Goal: Transaction & Acquisition: Purchase product/service

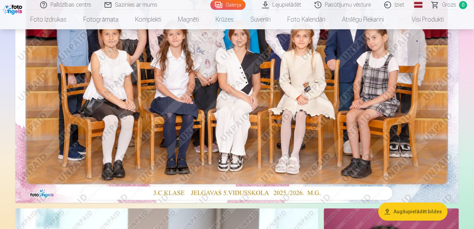
scroll to position [180, 0]
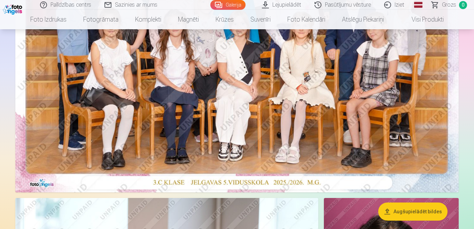
click at [337, 102] on img at bounding box center [236, 45] width 443 height 296
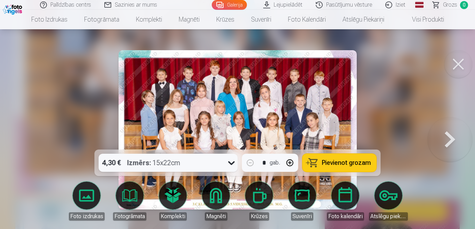
click at [335, 163] on span "Pievienot grozam" at bounding box center [346, 162] width 49 height 6
click at [448, 139] on button at bounding box center [450, 129] width 45 height 25
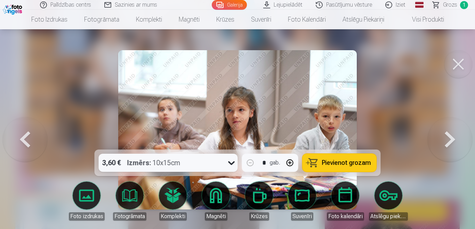
click at [458, 62] on button at bounding box center [459, 64] width 28 height 28
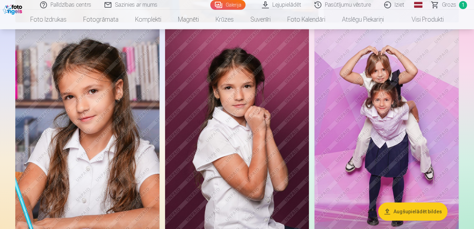
scroll to position [2033, 0]
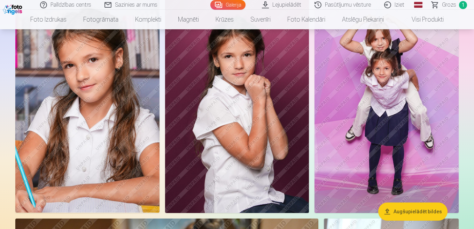
click at [415, 108] on img at bounding box center [386, 105] width 144 height 216
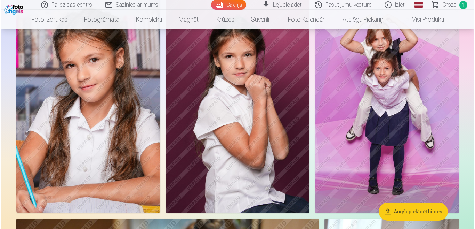
scroll to position [2040, 0]
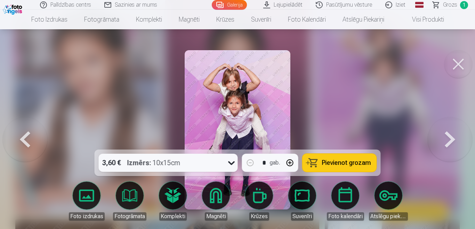
click at [338, 162] on span "Pievienot grozam" at bounding box center [346, 162] width 49 height 6
click at [455, 62] on button at bounding box center [459, 64] width 28 height 28
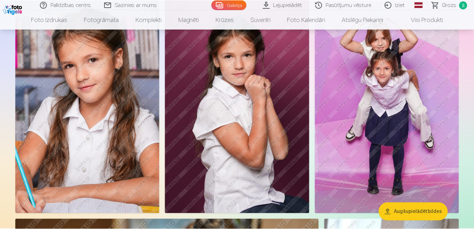
scroll to position [2033, 0]
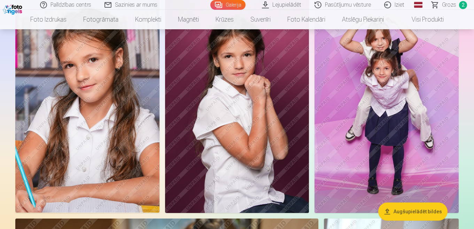
click at [249, 115] on img at bounding box center [237, 105] width 144 height 216
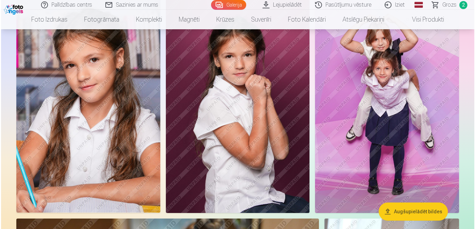
scroll to position [2040, 0]
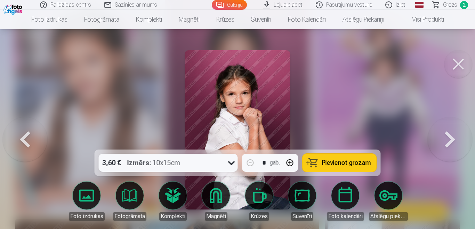
click at [336, 160] on span "Pievienot grozam" at bounding box center [346, 162] width 49 height 6
click at [457, 62] on button at bounding box center [459, 64] width 28 height 28
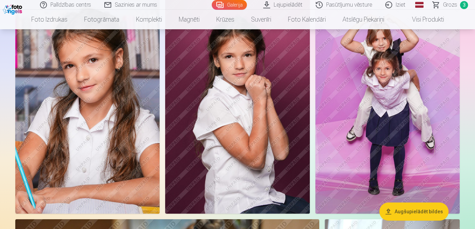
scroll to position [2033, 0]
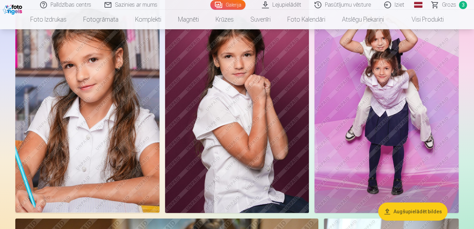
click at [87, 105] on img at bounding box center [87, 105] width 144 height 216
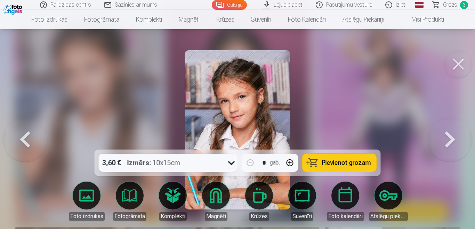
click at [342, 165] on span "Pievienot grozam" at bounding box center [346, 162] width 49 height 6
click at [461, 64] on button at bounding box center [459, 64] width 28 height 28
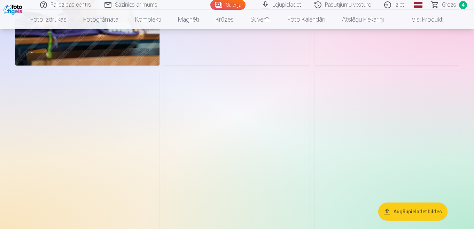
scroll to position [2890, 0]
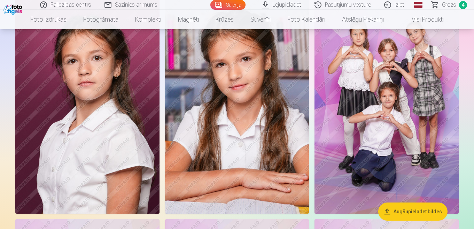
click at [276, 159] on img at bounding box center [237, 105] width 144 height 216
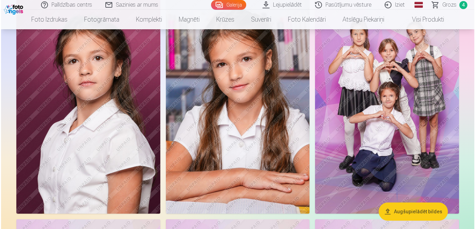
scroll to position [2902, 0]
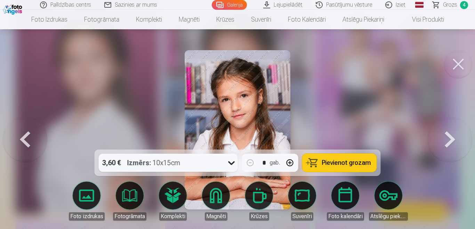
click at [358, 160] on span "Pievienot grozam" at bounding box center [346, 162] width 49 height 6
click at [456, 62] on button at bounding box center [459, 64] width 28 height 28
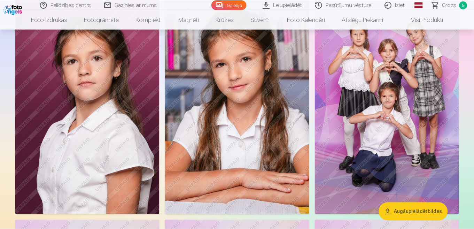
scroll to position [2890, 0]
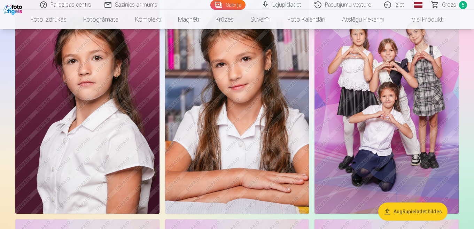
click at [390, 118] on img at bounding box center [386, 105] width 144 height 216
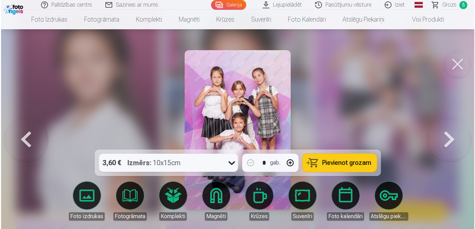
scroll to position [2902, 0]
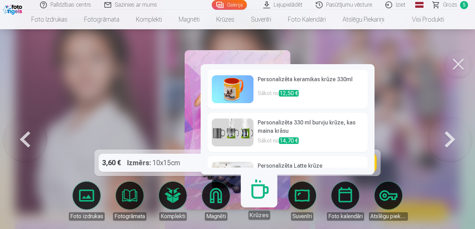
click at [265, 197] on link "Krūzes" at bounding box center [259, 197] width 43 height 43
click at [290, 79] on h6 "Personalizēta keramikas krūze 330ml" at bounding box center [311, 82] width 106 height 14
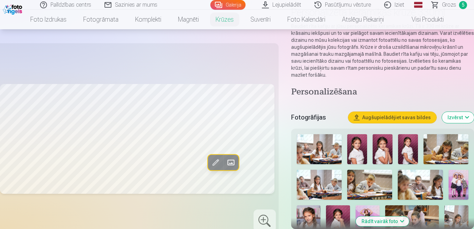
scroll to position [85, 0]
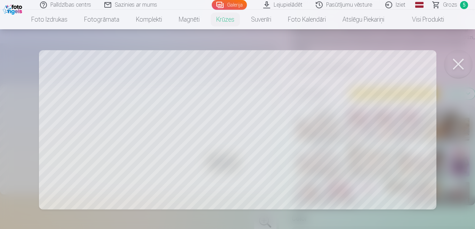
drag, startPoint x: 379, startPoint y: 165, endPoint x: 352, endPoint y: 165, distance: 27.8
click at [352, 165] on div at bounding box center [237, 114] width 475 height 229
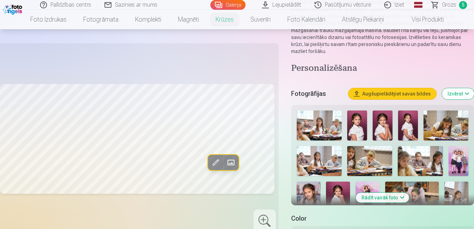
scroll to position [202, 0]
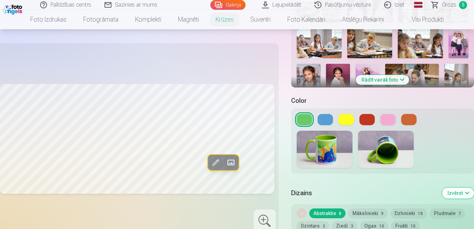
click at [321, 124] on button at bounding box center [324, 119] width 15 height 11
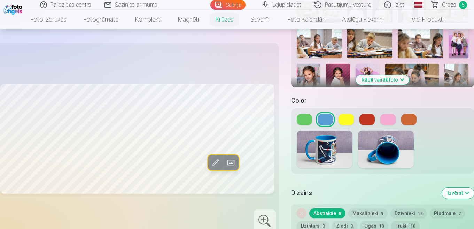
click at [344, 122] on button at bounding box center [345, 119] width 15 height 11
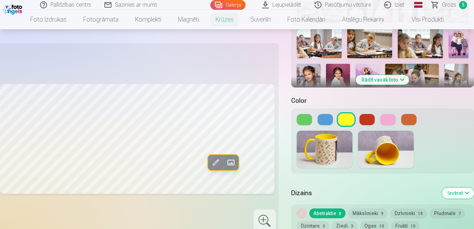
click at [368, 119] on button at bounding box center [366, 119] width 15 height 11
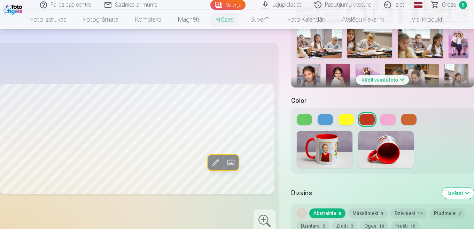
click at [385, 118] on button at bounding box center [387, 119] width 15 height 11
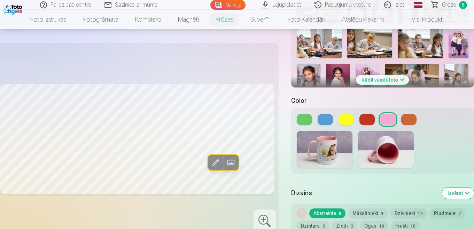
click at [409, 118] on button at bounding box center [408, 119] width 15 height 11
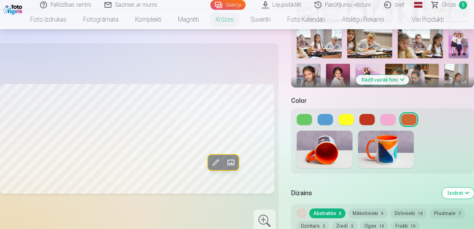
click at [363, 120] on button at bounding box center [366, 119] width 15 height 11
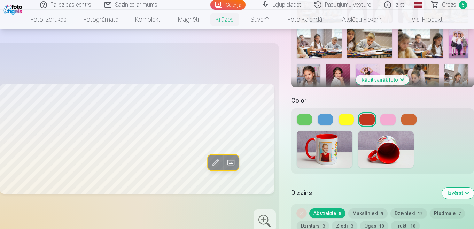
click at [387, 121] on button at bounding box center [387, 119] width 15 height 11
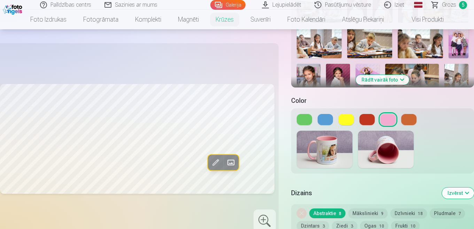
click at [229, 163] on span at bounding box center [230, 162] width 11 height 11
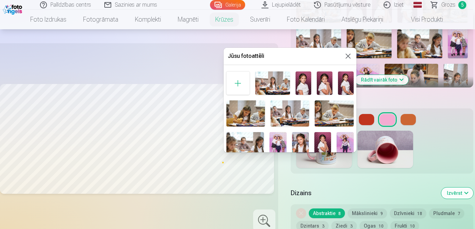
click at [345, 139] on img at bounding box center [345, 144] width 17 height 25
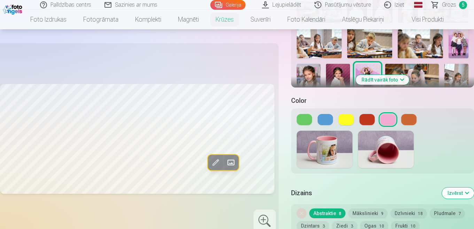
click at [231, 163] on span at bounding box center [230, 162] width 11 height 11
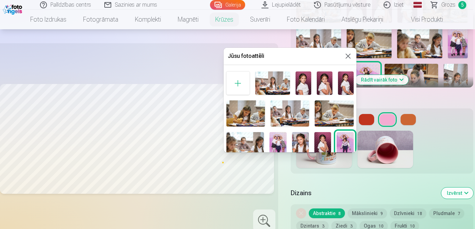
click at [346, 55] on button at bounding box center [348, 56] width 8 height 8
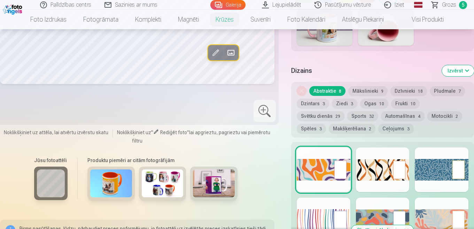
scroll to position [357, 0]
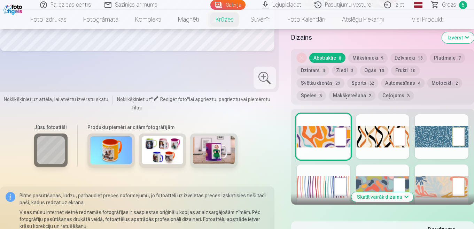
click at [385, 134] on div at bounding box center [383, 136] width 54 height 45
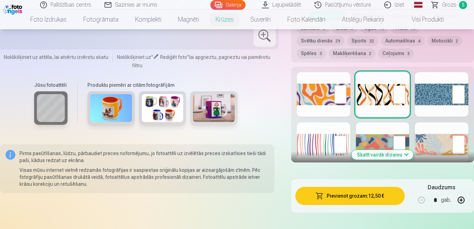
scroll to position [391, 0]
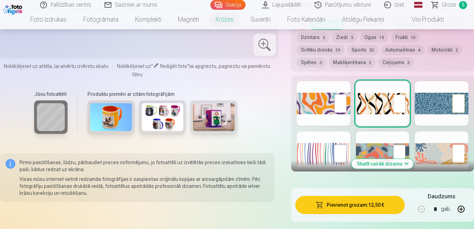
click at [444, 155] on div at bounding box center [442, 153] width 54 height 45
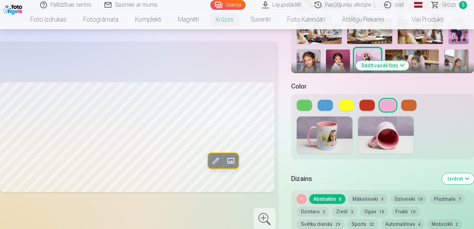
scroll to position [240, 0]
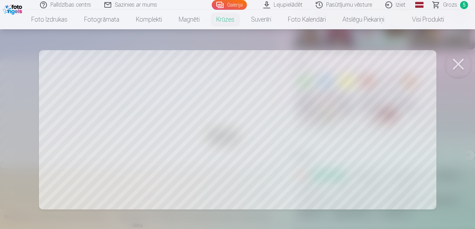
click at [223, 152] on div at bounding box center [237, 114] width 475 height 229
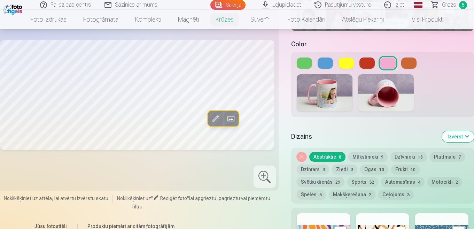
scroll to position [414, 0]
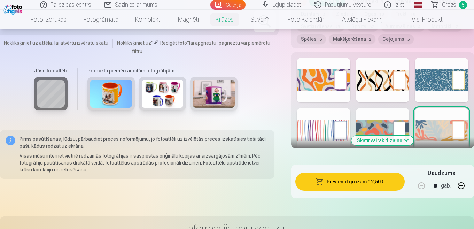
click at [377, 131] on div at bounding box center [383, 130] width 54 height 45
click at [384, 86] on div at bounding box center [383, 80] width 54 height 45
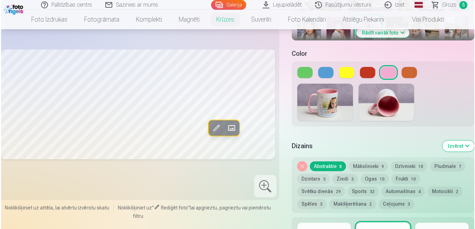
scroll to position [221, 0]
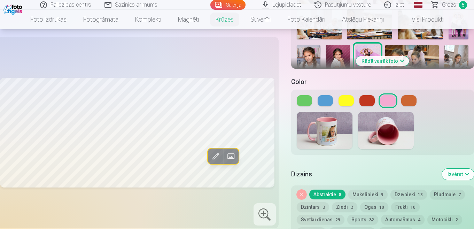
click at [216, 155] on span at bounding box center [215, 155] width 11 height 11
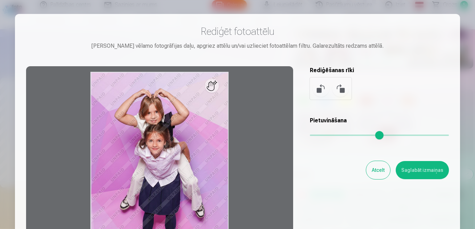
drag, startPoint x: 314, startPoint y: 134, endPoint x: 300, endPoint y: 129, distance: 15.3
click at [310, 134] on input "range" at bounding box center [379, 134] width 139 height 1
drag, startPoint x: 188, startPoint y: 149, endPoint x: 220, endPoint y: 142, distance: 33.0
click at [220, 142] on div at bounding box center [159, 175] width 267 height 219
click at [341, 89] on button at bounding box center [340, 88] width 17 height 17
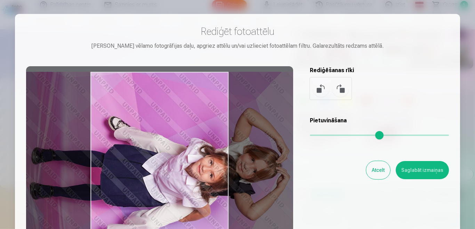
click at [319, 91] on button at bounding box center [321, 88] width 17 height 17
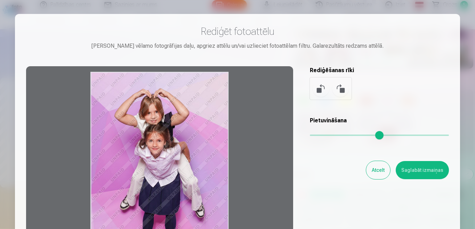
click at [338, 91] on button at bounding box center [340, 88] width 17 height 17
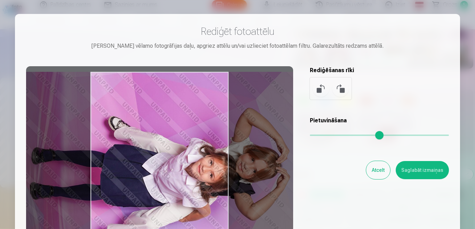
click at [317, 89] on button at bounding box center [321, 88] width 17 height 17
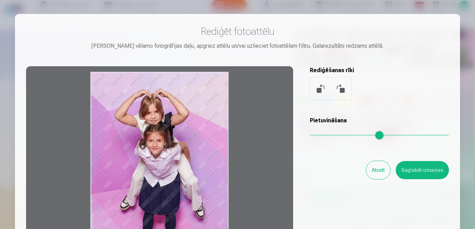
drag, startPoint x: 313, startPoint y: 135, endPoint x: 301, endPoint y: 132, distance: 12.1
click at [310, 134] on input "range" at bounding box center [379, 134] width 139 height 1
drag, startPoint x: 129, startPoint y: 162, endPoint x: 173, endPoint y: 162, distance: 43.2
click at [173, 162] on div at bounding box center [159, 175] width 267 height 219
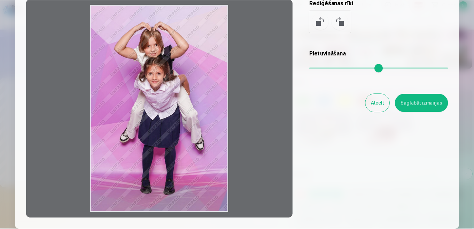
scroll to position [72, 0]
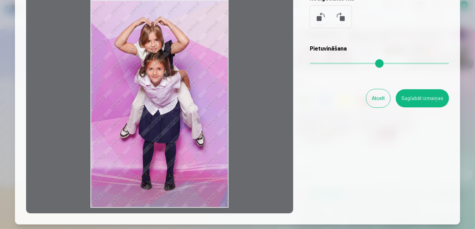
drag, startPoint x: 201, startPoint y: 160, endPoint x: 241, endPoint y: 157, distance: 39.5
click at [241, 157] on div at bounding box center [159, 103] width 267 height 219
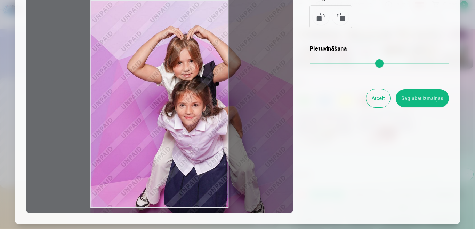
type input "*"
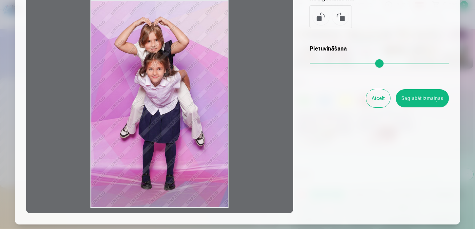
drag, startPoint x: 313, startPoint y: 64, endPoint x: 254, endPoint y: 89, distance: 63.9
click at [310, 64] on input "range" at bounding box center [379, 63] width 139 height 1
click at [428, 99] on button "Saglabāt izmaiņas" at bounding box center [422, 98] width 53 height 18
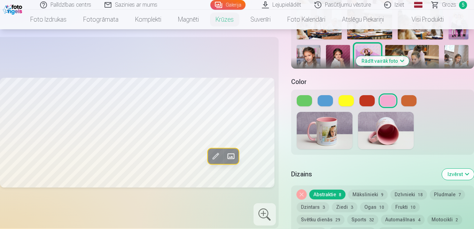
click at [465, 174] on button "Izvērst" at bounding box center [458, 173] width 32 height 11
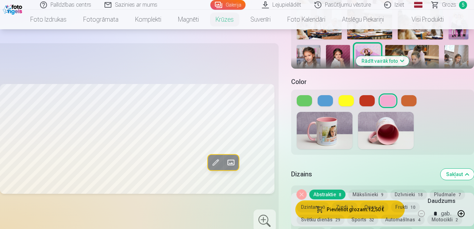
click at [457, 125] on div at bounding box center [382, 130] width 183 height 48
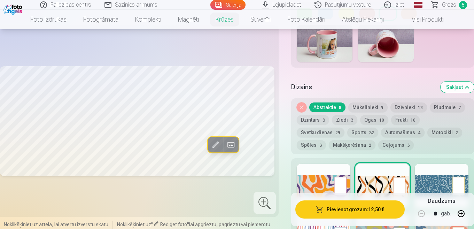
scroll to position [366, 0]
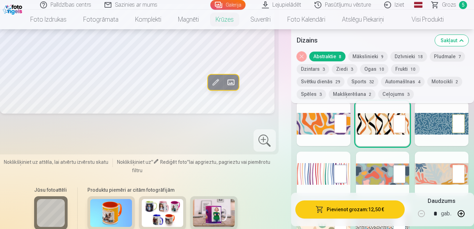
click at [365, 55] on button "Mākslinieki 9" at bounding box center [367, 57] width 39 height 10
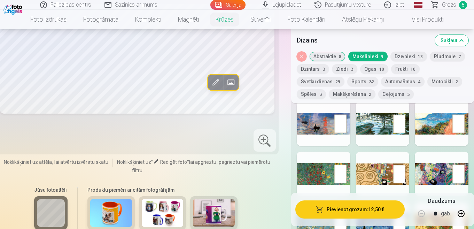
click at [405, 54] on button "Dzīvnieki 18" at bounding box center [408, 57] width 37 height 10
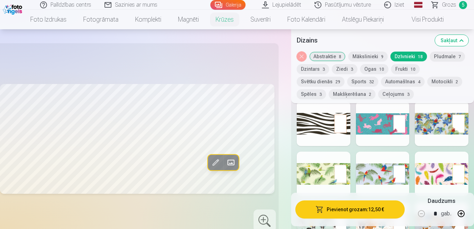
click at [440, 57] on button "Pludmale 7" at bounding box center [447, 57] width 35 height 10
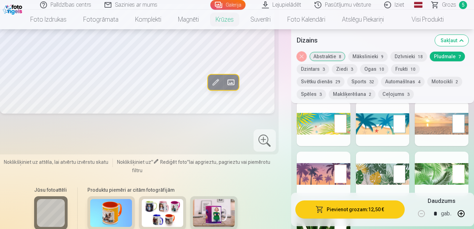
scroll to position [401, 0]
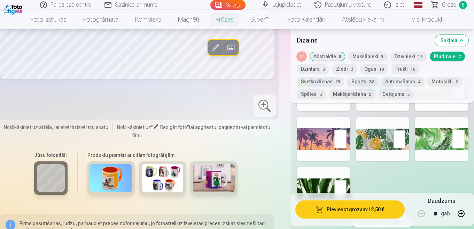
click at [316, 69] on button "Dzintars 3" at bounding box center [313, 69] width 32 height 10
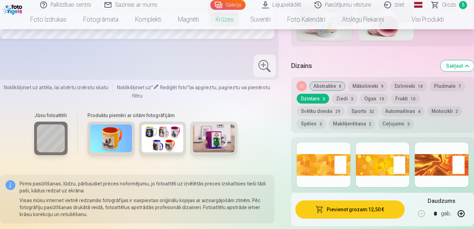
scroll to position [338, 0]
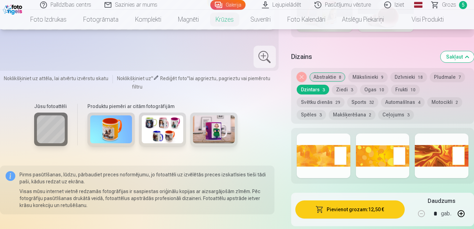
click at [342, 90] on button "Ziedi 3" at bounding box center [344, 90] width 25 height 10
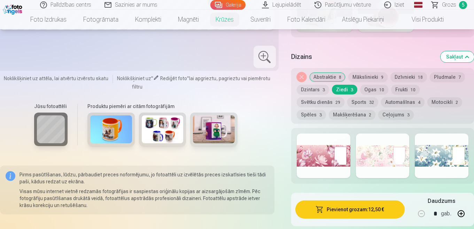
click at [376, 90] on button "Ogas 10" at bounding box center [374, 90] width 28 height 10
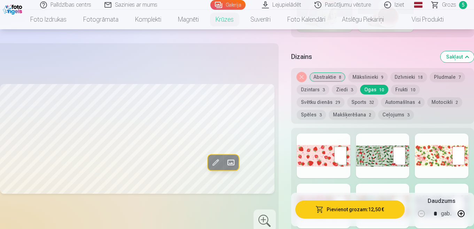
click at [397, 90] on button "Frukti 10" at bounding box center [405, 90] width 29 height 10
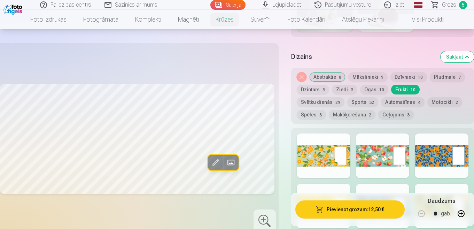
click at [322, 102] on button "Svētku dienās 29" at bounding box center [321, 102] width 48 height 10
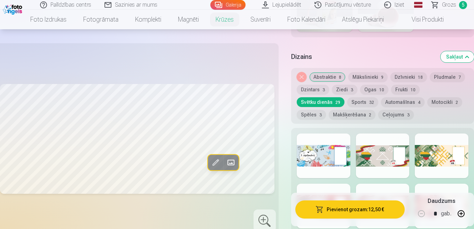
click at [364, 103] on button "Sports 32" at bounding box center [362, 102] width 31 height 10
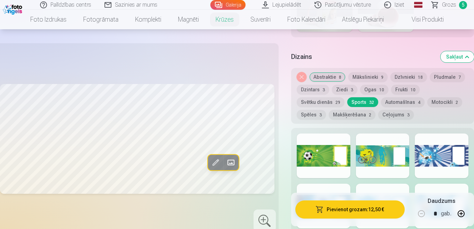
click at [398, 101] on button "Automašīnas 4" at bounding box center [403, 102] width 44 height 10
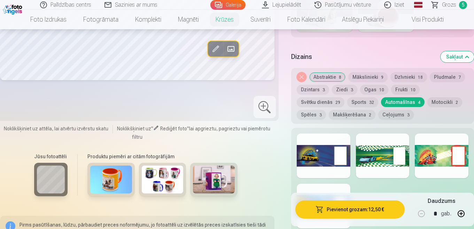
click at [435, 101] on button "Motocikli 2" at bounding box center [444, 102] width 35 height 10
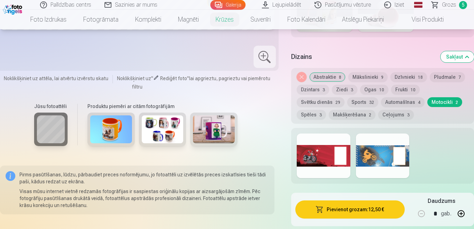
click at [307, 115] on button "Spēles 3" at bounding box center [311, 115] width 29 height 10
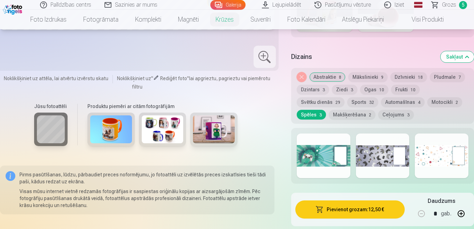
click at [357, 115] on button "Makšķerēšana 2" at bounding box center [352, 115] width 47 height 10
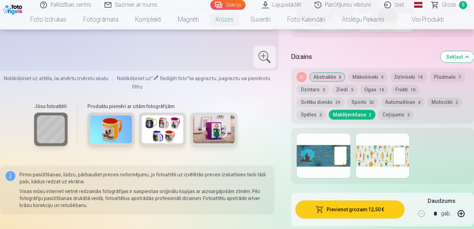
click at [392, 115] on button "Ceļojums 3" at bounding box center [396, 115] width 36 height 10
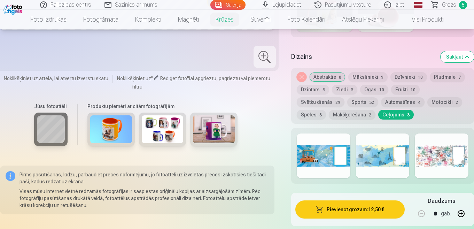
click at [342, 89] on button "Ziedi 3" at bounding box center [344, 90] width 25 height 10
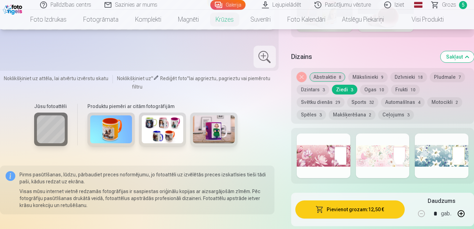
click at [309, 160] on div at bounding box center [324, 155] width 54 height 45
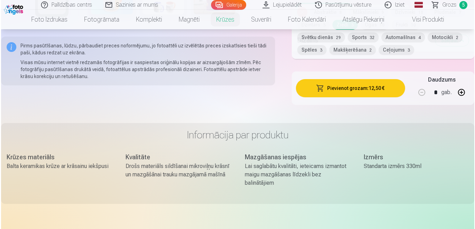
scroll to position [454, 0]
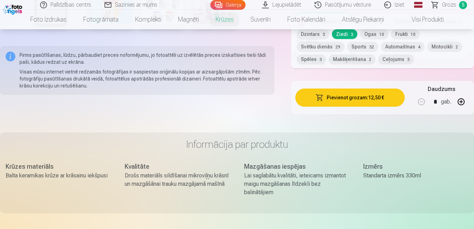
click at [353, 99] on button "Pievienot grozam : 12,50 €" at bounding box center [349, 97] width 109 height 18
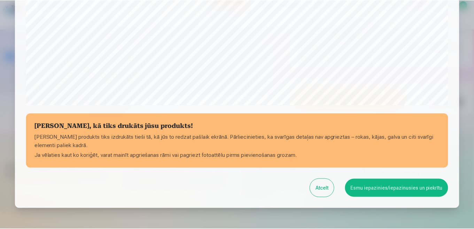
scroll to position [273, 0]
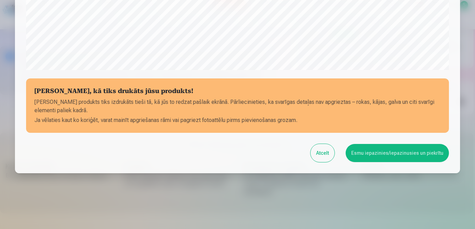
click at [403, 154] on button "Esmu iepazinies/iepazinusies un piekrītu" at bounding box center [397, 153] width 103 height 18
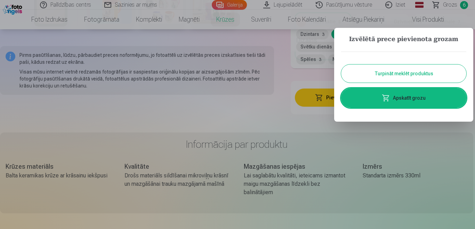
click at [426, 72] on button "Turpināt meklēt produktus" at bounding box center [403, 73] width 125 height 18
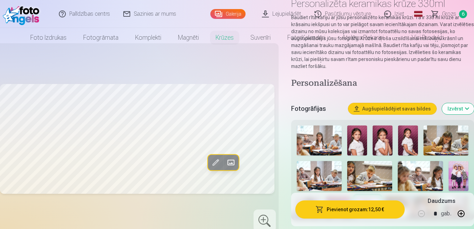
scroll to position [0, 0]
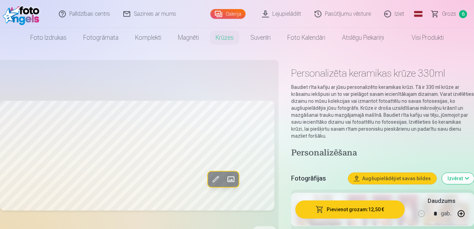
click at [229, 16] on link "Galerija" at bounding box center [227, 14] width 35 height 10
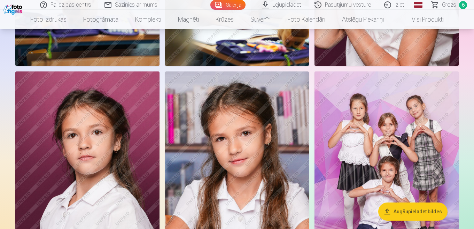
scroll to position [2891, 0]
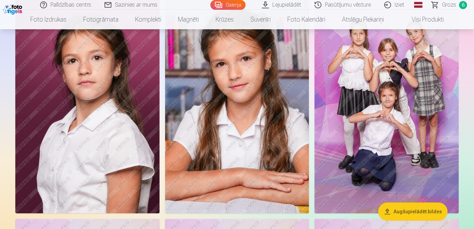
click at [448, 6] on span "Grozs" at bounding box center [449, 5] width 14 height 8
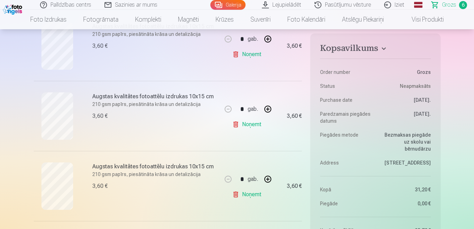
scroll to position [34, 0]
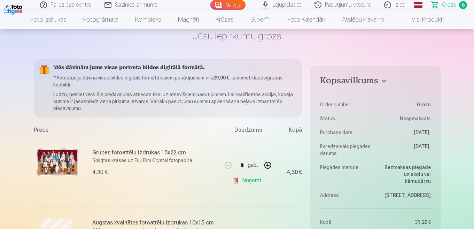
click at [229, 4] on link "Galerija" at bounding box center [227, 5] width 35 height 10
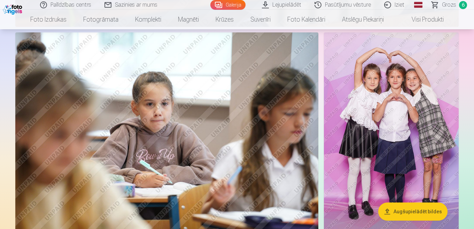
scroll to position [1779, 0]
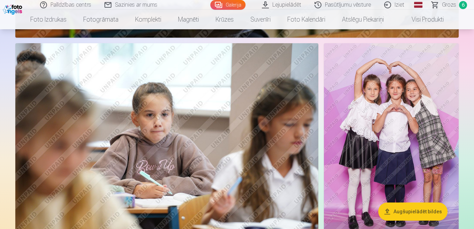
click at [389, 108] on img at bounding box center [391, 144] width 135 height 202
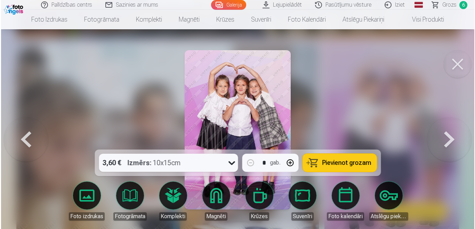
scroll to position [1784, 0]
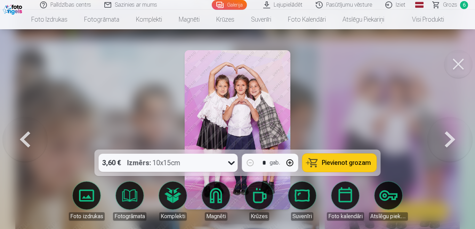
click at [451, 3] on span "Grozs" at bounding box center [450, 5] width 14 height 8
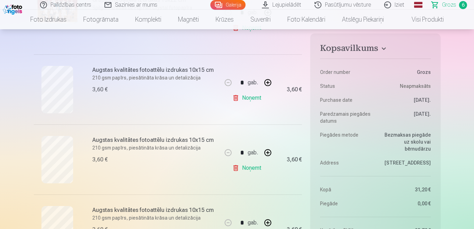
scroll to position [177, 0]
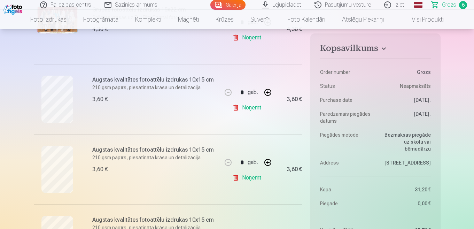
click at [235, 107] on link "Noņemt" at bounding box center [248, 108] width 32 height 14
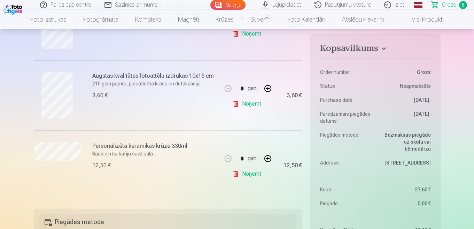
scroll to position [328, 0]
click at [236, 4] on link "Galerija" at bounding box center [227, 5] width 35 height 10
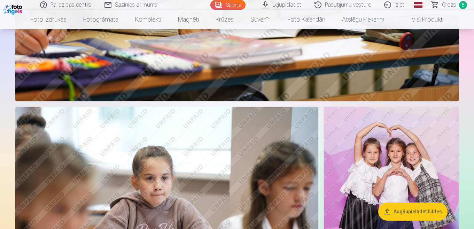
scroll to position [1800, 0]
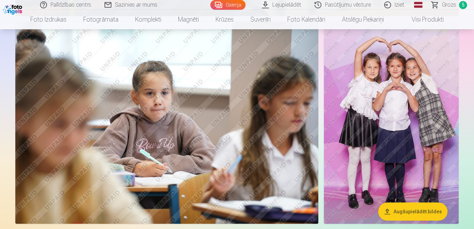
click at [407, 130] on img at bounding box center [391, 123] width 135 height 202
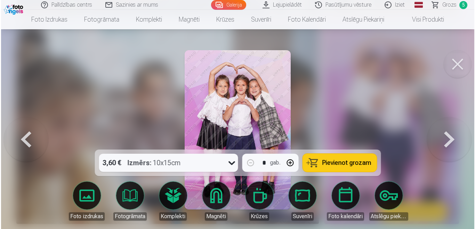
scroll to position [1806, 0]
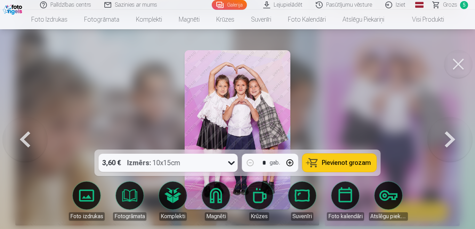
click at [328, 164] on span "Pievienot grozam" at bounding box center [346, 162] width 49 height 6
click at [460, 66] on button at bounding box center [459, 64] width 28 height 28
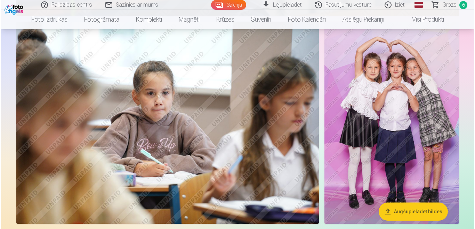
scroll to position [2033, 0]
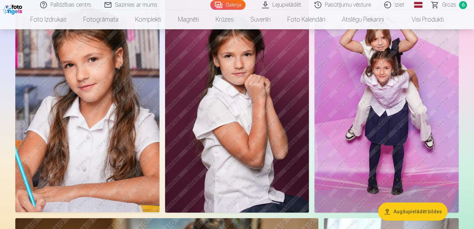
click at [92, 151] on img at bounding box center [87, 104] width 144 height 216
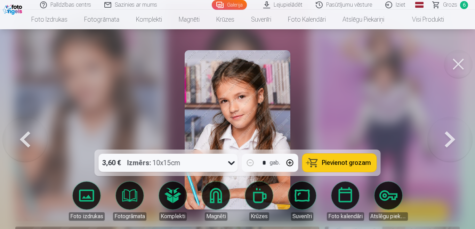
click at [458, 64] on button at bounding box center [459, 64] width 28 height 28
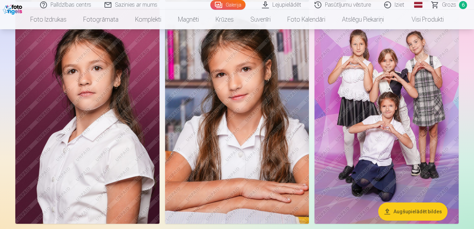
scroll to position [2890, 0]
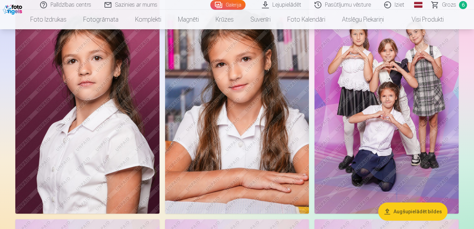
click at [365, 165] on img at bounding box center [386, 105] width 144 height 216
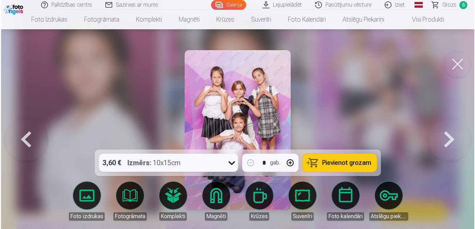
scroll to position [2902, 0]
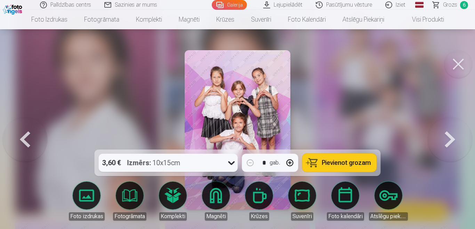
click at [337, 166] on button "Pievienot grozam" at bounding box center [340, 163] width 74 height 18
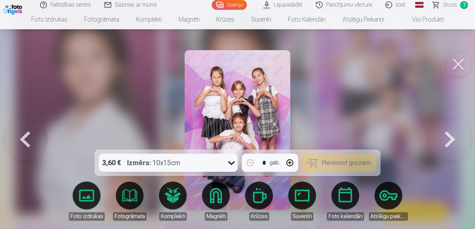
click at [461, 62] on button at bounding box center [459, 64] width 28 height 28
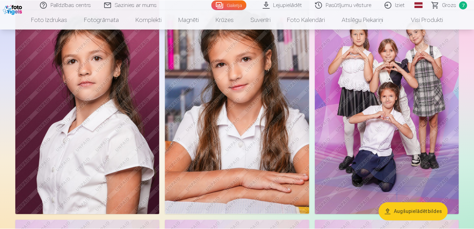
scroll to position [2890, 0]
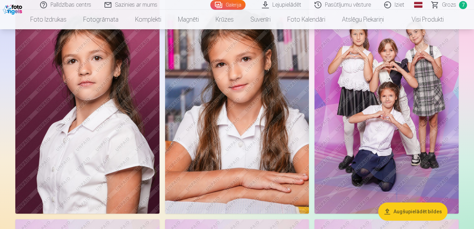
click at [248, 154] on img at bounding box center [237, 105] width 144 height 216
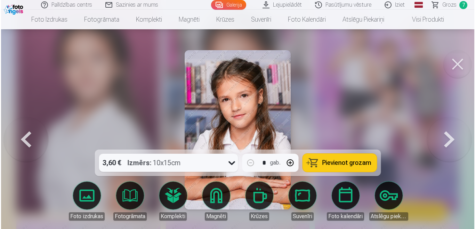
scroll to position [2902, 0]
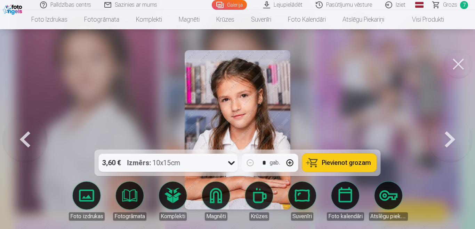
click at [346, 163] on span "Pievienot grozam" at bounding box center [346, 162] width 49 height 6
click at [461, 66] on button at bounding box center [459, 64] width 28 height 28
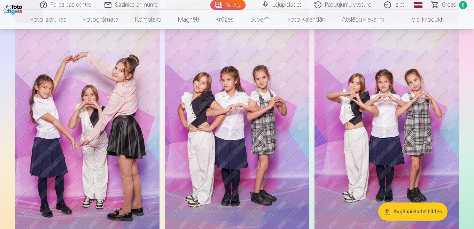
scroll to position [3092, 0]
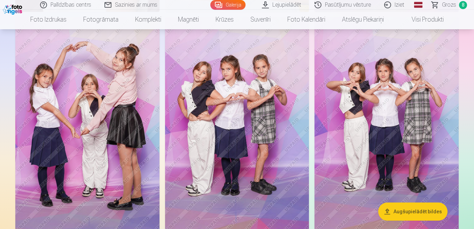
click at [405, 130] on img at bounding box center [386, 125] width 144 height 216
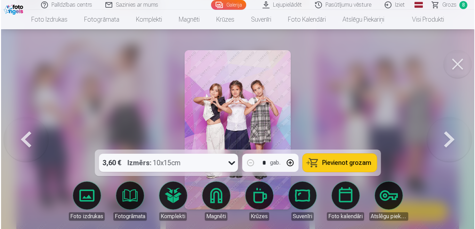
scroll to position [3103, 0]
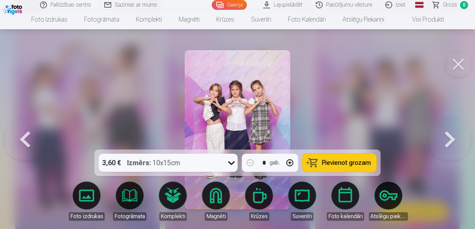
click at [345, 155] on button "Pievienot grozam" at bounding box center [340, 163] width 74 height 18
click at [456, 62] on button at bounding box center [459, 64] width 28 height 28
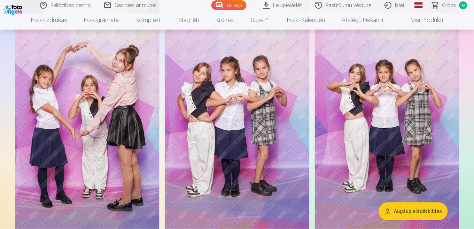
scroll to position [3092, 0]
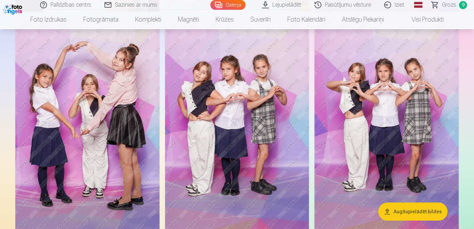
click at [108, 160] on img at bounding box center [87, 125] width 144 height 216
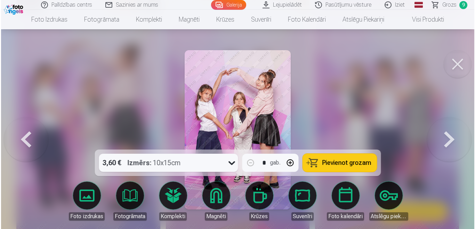
scroll to position [3103, 0]
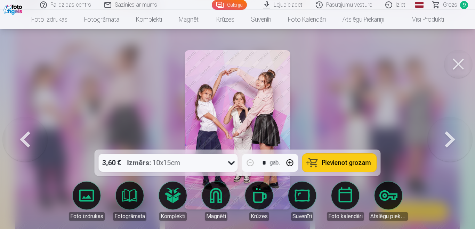
click at [357, 168] on button "Pievienot grozam" at bounding box center [340, 163] width 74 height 18
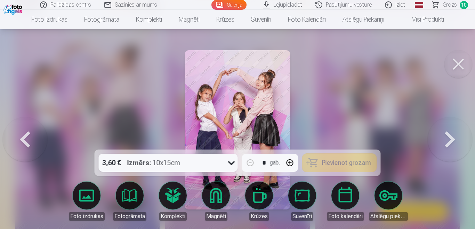
click at [458, 68] on button at bounding box center [459, 64] width 28 height 28
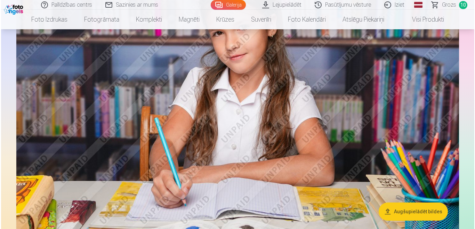
scroll to position [3611, 0]
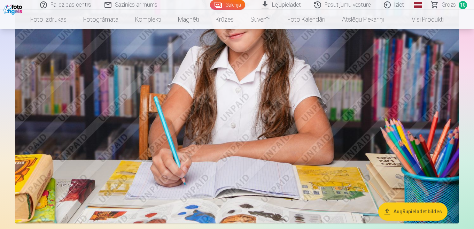
click at [365, 166] on img at bounding box center [236, 75] width 443 height 295
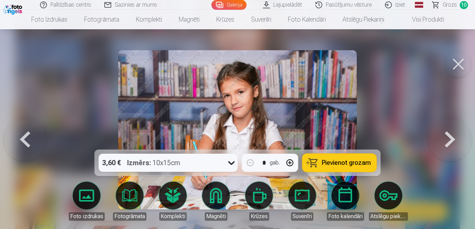
click at [346, 162] on span "Pievienot grozam" at bounding box center [346, 162] width 49 height 6
click at [455, 65] on button at bounding box center [459, 64] width 28 height 28
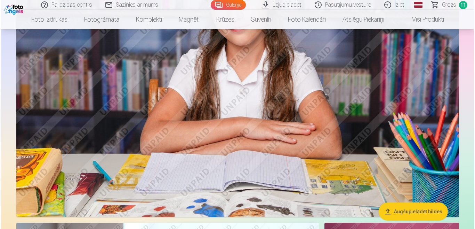
scroll to position [3928, 0]
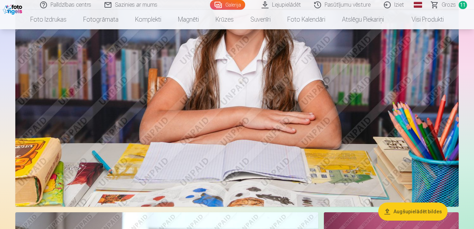
click at [378, 178] on img at bounding box center [236, 58] width 443 height 295
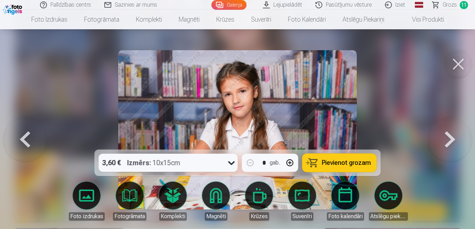
click at [364, 164] on span "Pievienot grozam" at bounding box center [346, 162] width 49 height 6
click at [456, 65] on button at bounding box center [459, 64] width 28 height 28
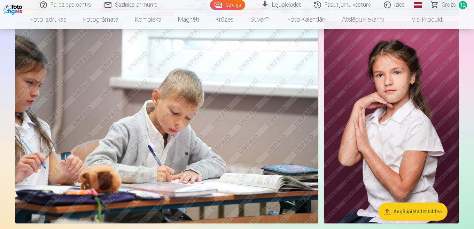
scroll to position [4129, 0]
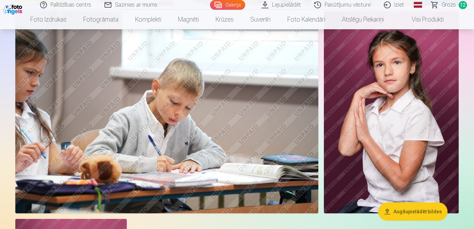
click at [449, 5] on span "Grozs" at bounding box center [448, 5] width 14 height 8
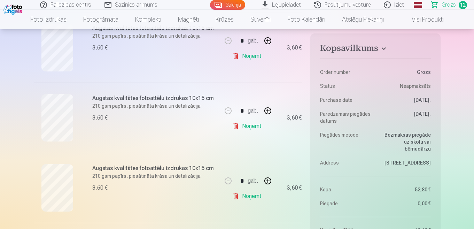
scroll to position [162, 0]
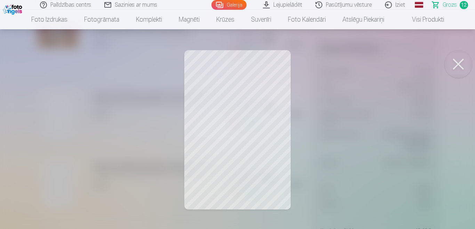
click at [457, 64] on button at bounding box center [459, 64] width 28 height 28
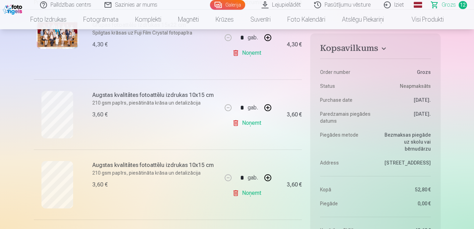
click at [223, 5] on link "Galerija" at bounding box center [227, 5] width 35 height 10
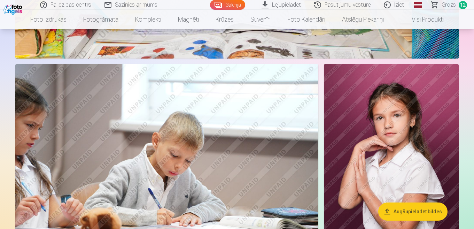
scroll to position [4119, 0]
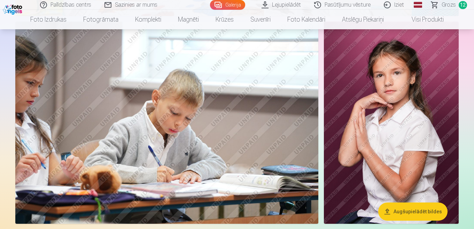
click at [413, 138] on img at bounding box center [391, 123] width 135 height 202
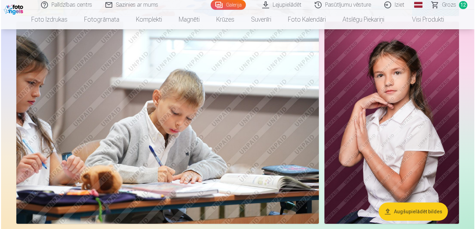
scroll to position [4133, 0]
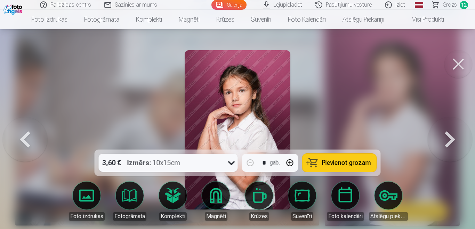
click at [361, 163] on span "Pievienot grozam" at bounding box center [346, 162] width 49 height 6
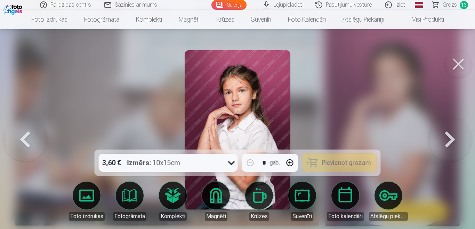
click at [463, 63] on button at bounding box center [459, 64] width 28 height 28
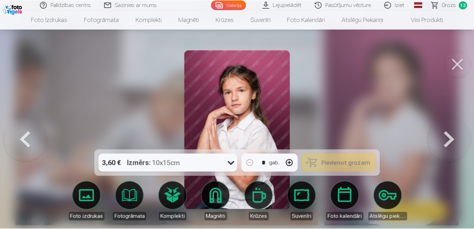
scroll to position [4119, 0]
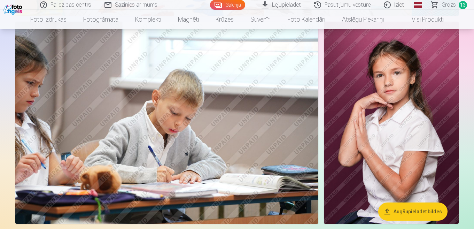
click at [227, 7] on link "Galerija" at bounding box center [227, 5] width 35 height 10
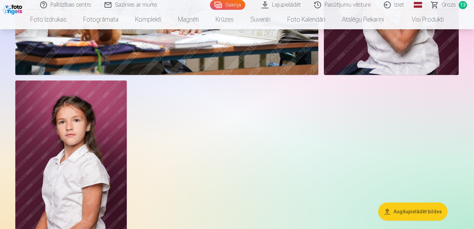
scroll to position [4341, 0]
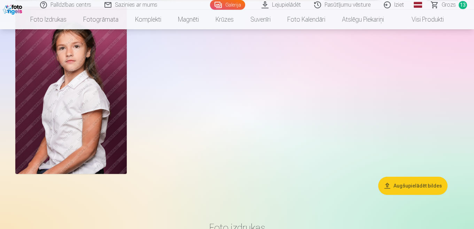
click at [96, 139] on img at bounding box center [70, 90] width 111 height 167
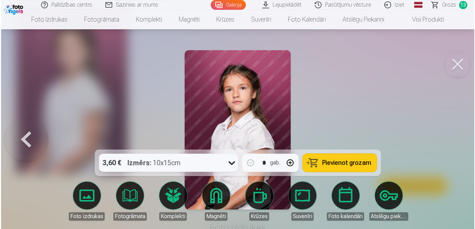
scroll to position [4357, 0]
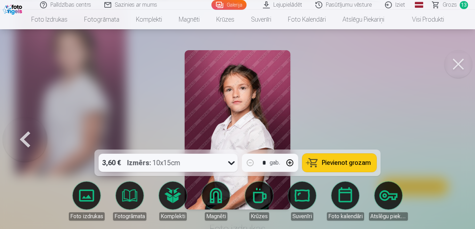
click at [348, 167] on button "Pievienot grozam" at bounding box center [340, 163] width 74 height 18
click at [456, 61] on button at bounding box center [459, 64] width 28 height 28
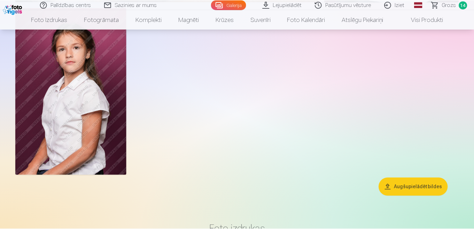
scroll to position [4341, 0]
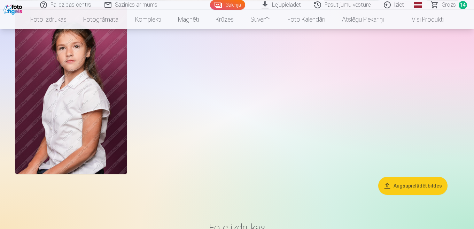
click at [449, 4] on span "Grozs" at bounding box center [448, 5] width 14 height 8
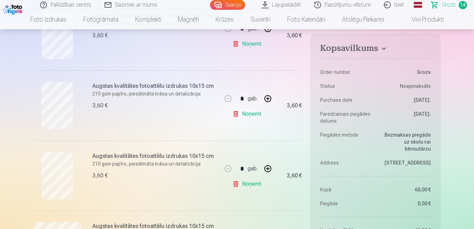
scroll to position [597, 0]
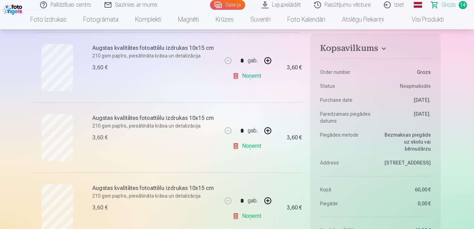
scroll to position [180, 0]
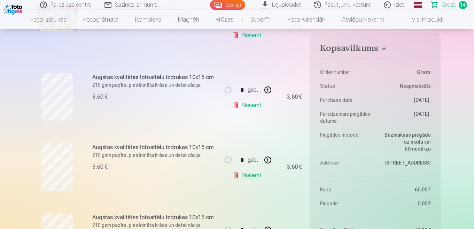
click at [245, 105] on link "Noņemt" at bounding box center [248, 105] width 32 height 14
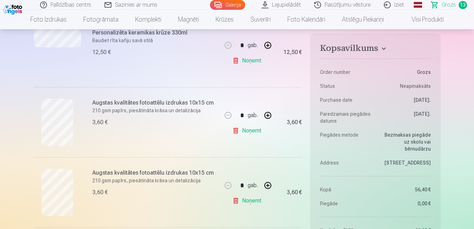
scroll to position [489, 0]
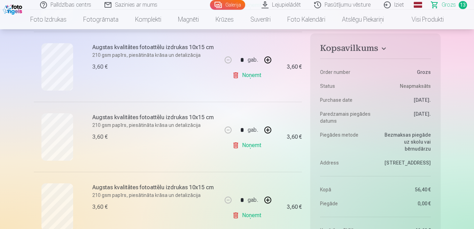
click at [235, 145] on link "Noņemt" at bounding box center [248, 145] width 32 height 14
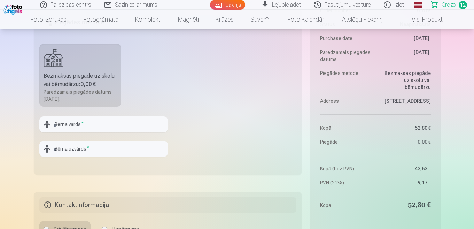
scroll to position [977, 0]
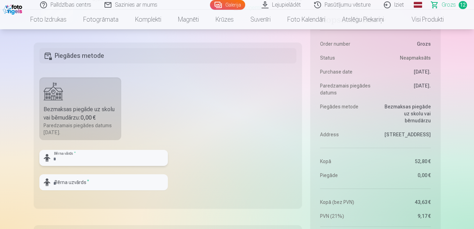
click at [81, 158] on input "text" at bounding box center [103, 158] width 128 height 16
type input "**********"
click at [81, 181] on input "text" at bounding box center [103, 182] width 128 height 16
type input "*********"
click at [176, 159] on fieldset "**********" at bounding box center [168, 125] width 268 height 166
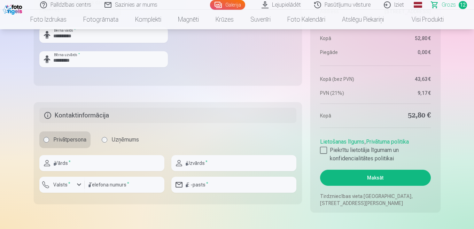
scroll to position [1105, 0]
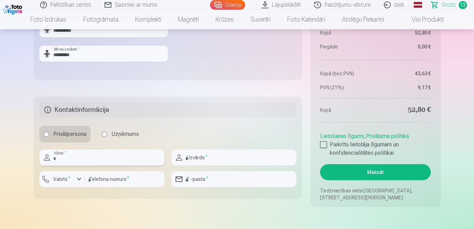
click at [68, 157] on input "text" at bounding box center [101, 157] width 125 height 16
type input "****"
type input "**********"
type input "********"
type input "**********"
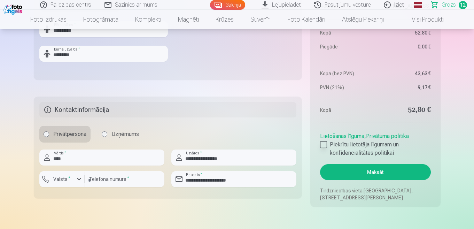
click at [322, 145] on div at bounding box center [323, 144] width 7 height 7
drag, startPoint x: 473, startPoint y: 78, endPoint x: 474, endPoint y: 66, distance: 12.2
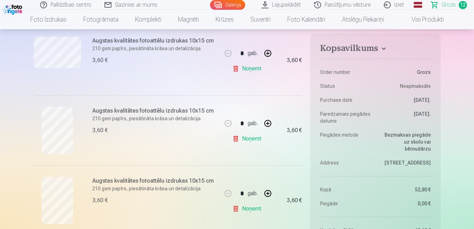
scroll to position [809, 0]
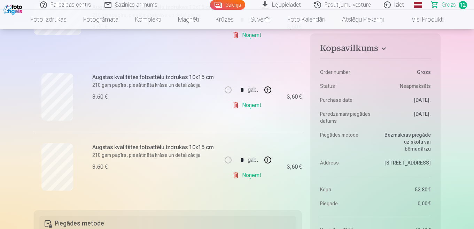
click at [248, 174] on link "Noņemt" at bounding box center [248, 175] width 32 height 14
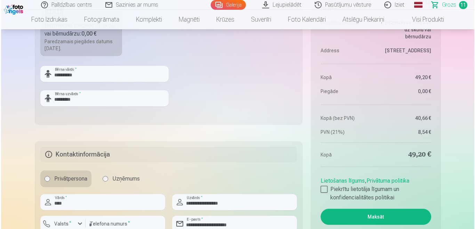
scroll to position [1068, 0]
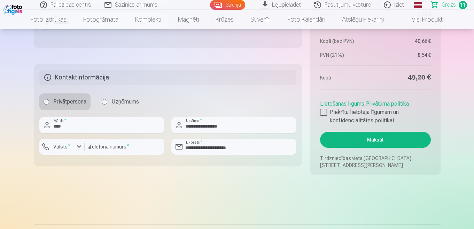
click at [379, 138] on button "Maksāt" at bounding box center [375, 140] width 110 height 16
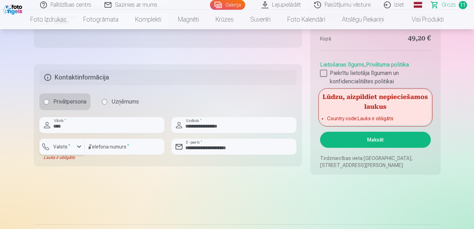
click at [77, 148] on div "button" at bounding box center [79, 146] width 8 height 8
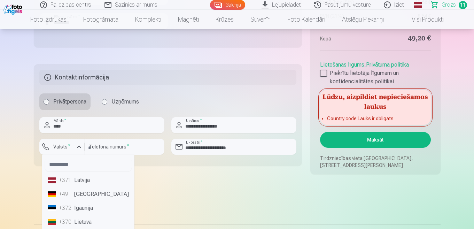
click at [84, 181] on li "+371 Latvija" at bounding box center [88, 180] width 87 height 14
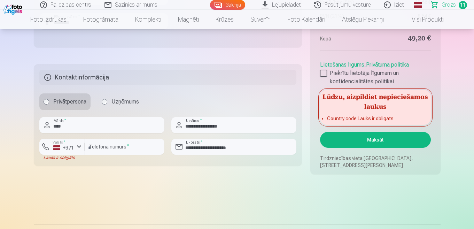
click at [377, 139] on button "Maksāt" at bounding box center [375, 140] width 110 height 16
